Goal: Transaction & Acquisition: Purchase product/service

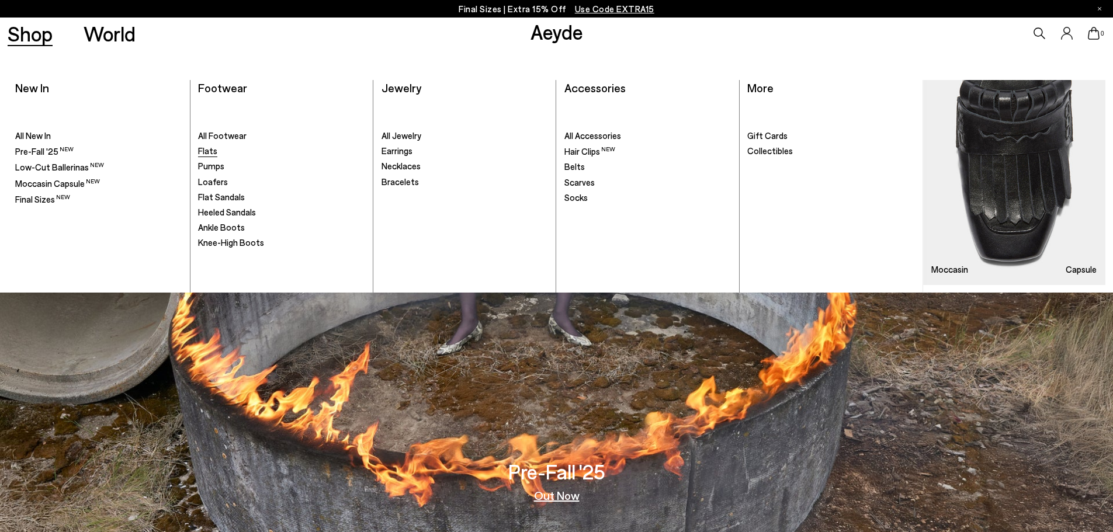
click at [207, 150] on span "Flats" at bounding box center [207, 150] width 19 height 11
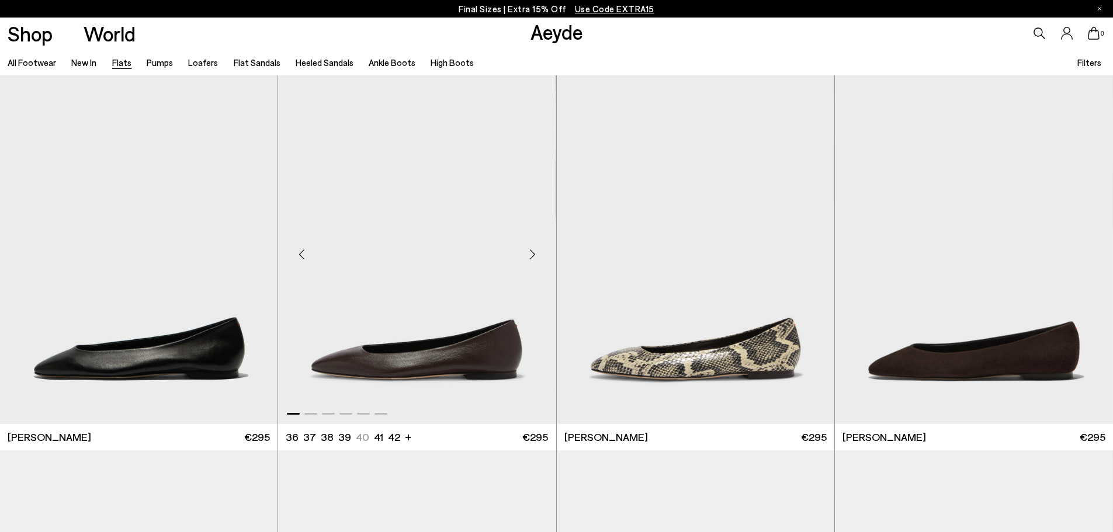
click at [532, 258] on div "Next slide" at bounding box center [532, 254] width 35 height 35
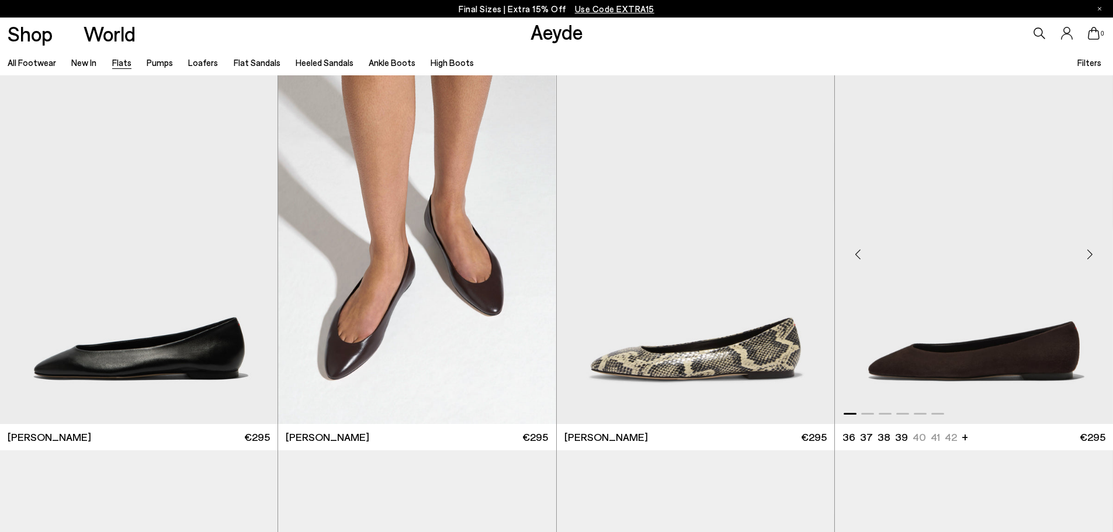
click at [1090, 256] on div "Next slide" at bounding box center [1089, 254] width 35 height 35
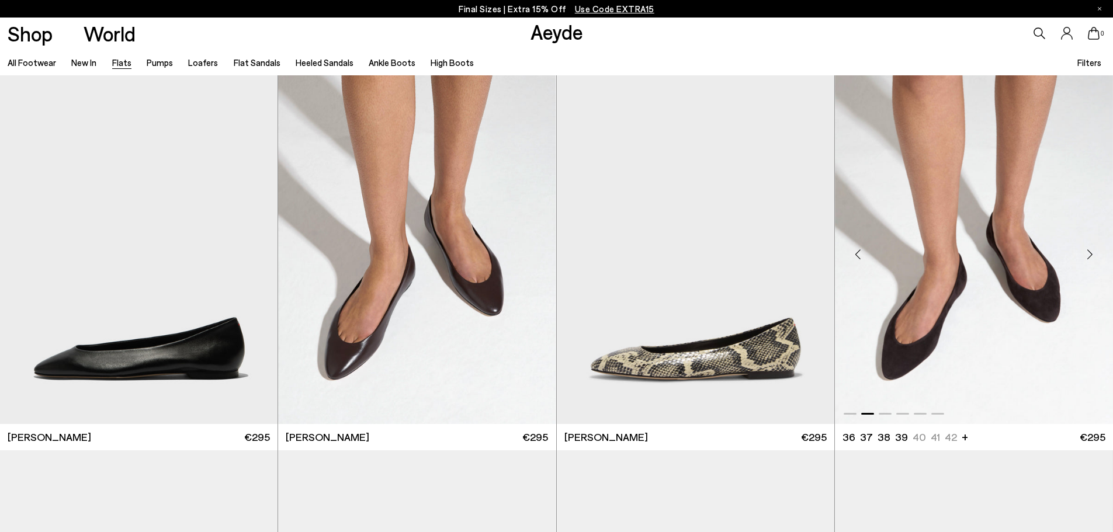
click at [1090, 256] on div "Next slide" at bounding box center [1089, 254] width 35 height 35
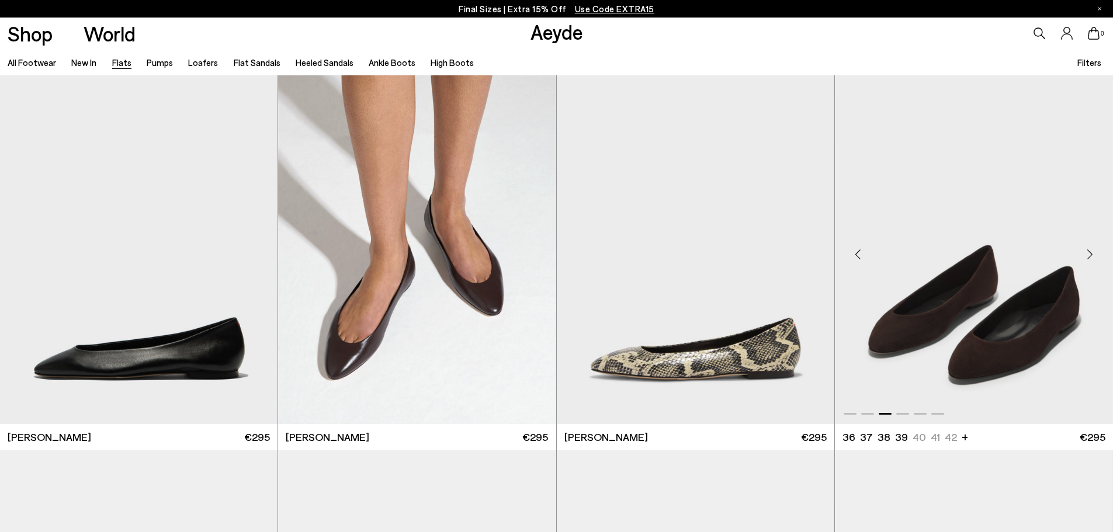
click at [1090, 256] on div "Next slide" at bounding box center [1089, 254] width 35 height 35
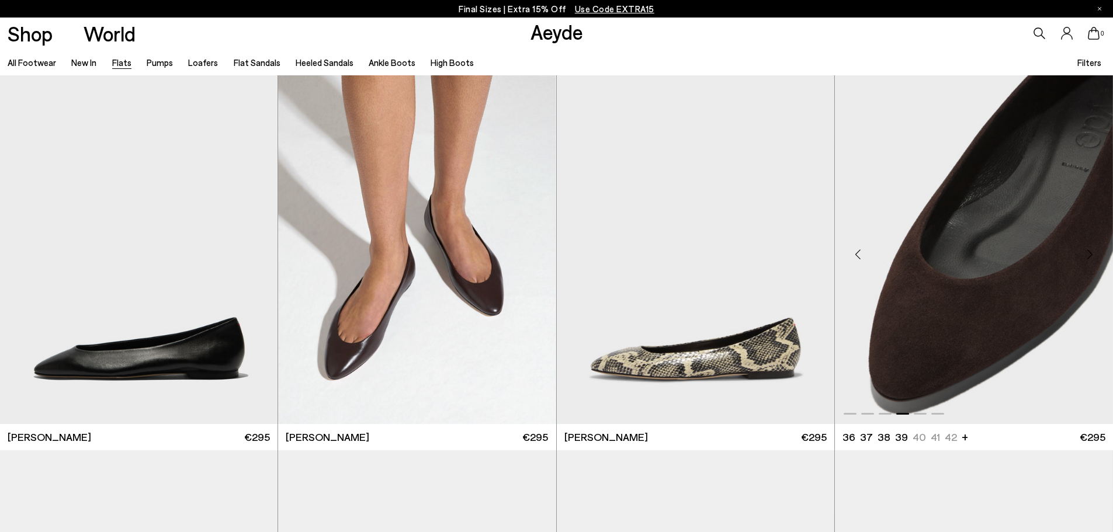
click at [1016, 327] on img "4 / 6" at bounding box center [974, 249] width 278 height 349
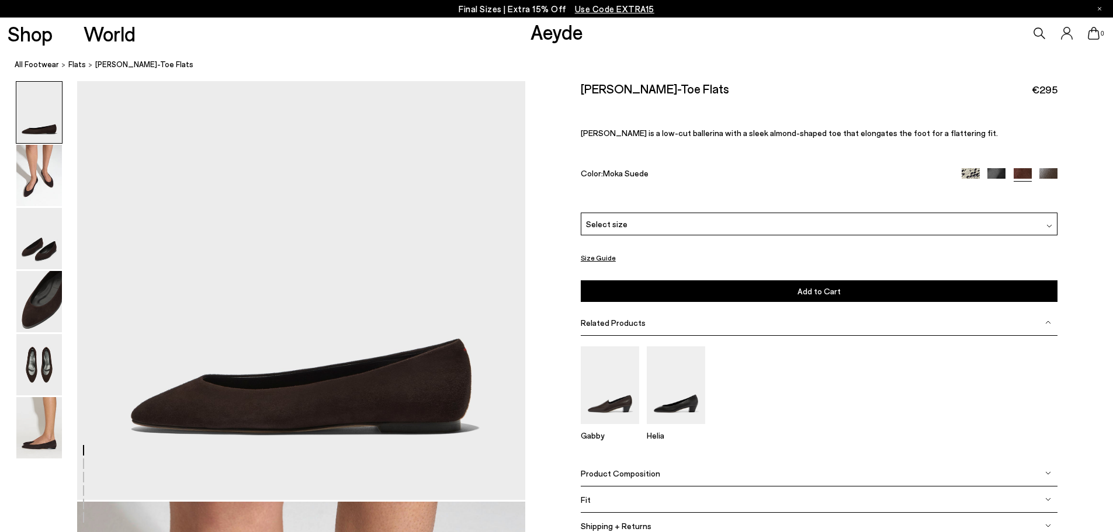
scroll to position [58, 0]
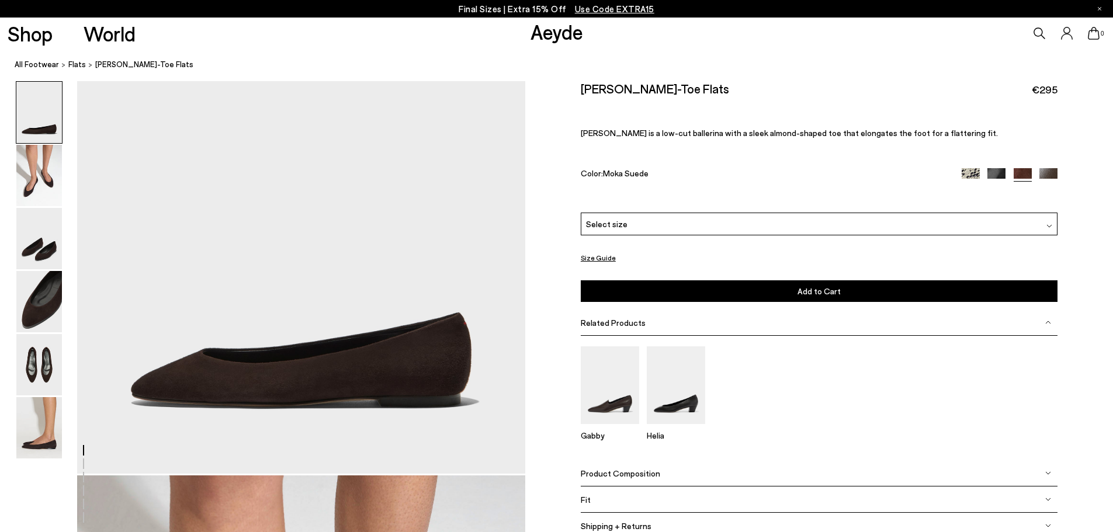
click at [1027, 228] on div "Select size" at bounding box center [819, 224] width 477 height 23
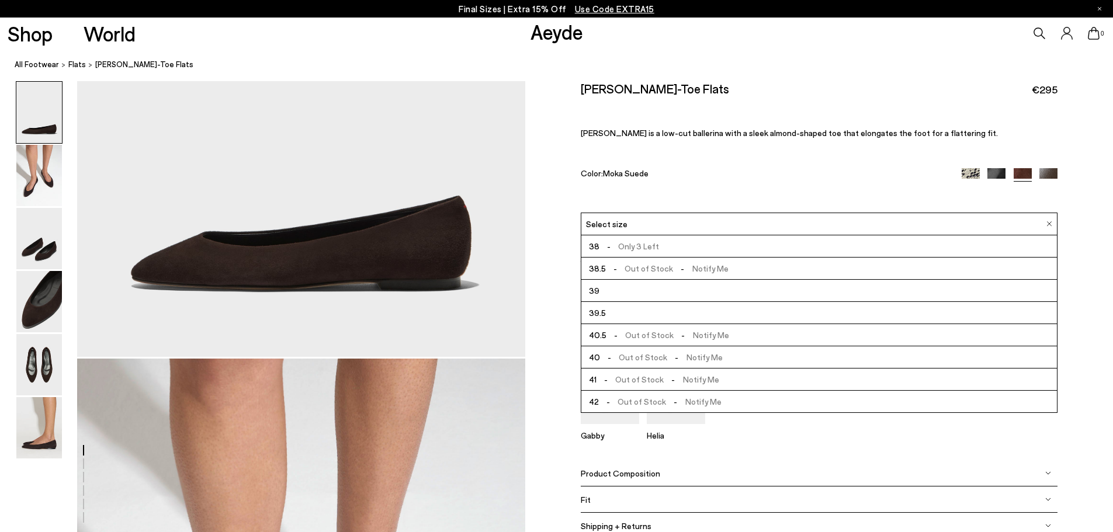
scroll to position [0, 0]
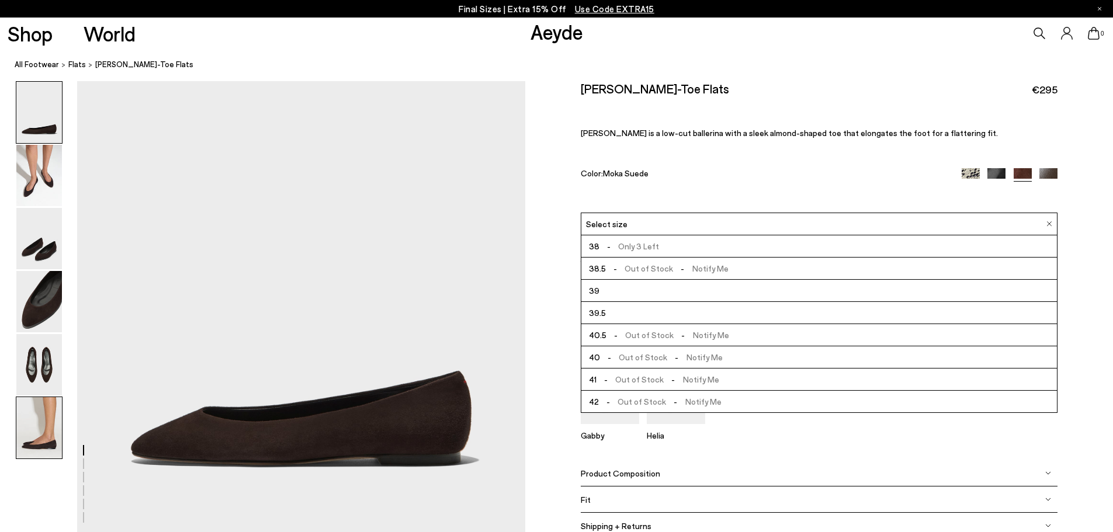
click at [25, 457] on img at bounding box center [39, 427] width 46 height 61
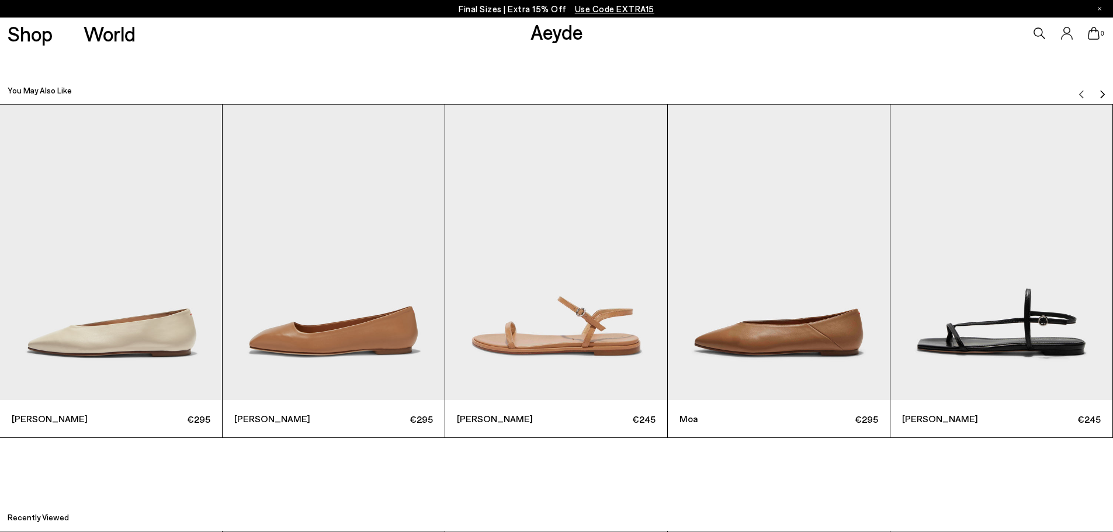
scroll to position [3630, 0]
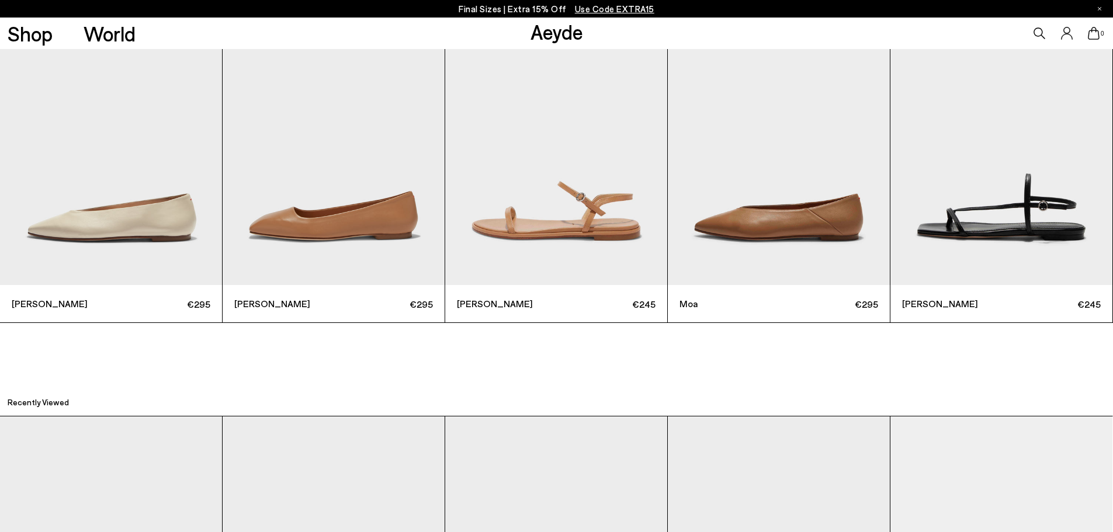
click at [995, 221] on img "5 / 6" at bounding box center [1001, 137] width 222 height 296
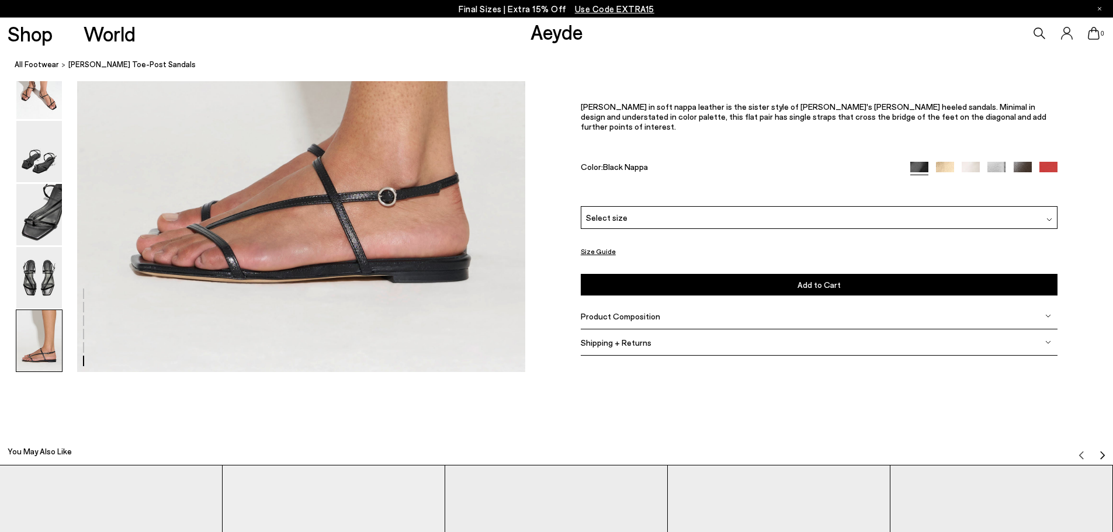
scroll to position [2862, 0]
